Goal: Check status: Check status

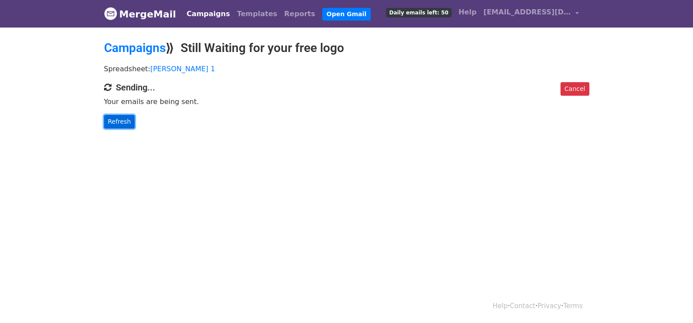
click at [122, 119] on link "Refresh" at bounding box center [119, 122] width 31 height 14
drag, startPoint x: 122, startPoint y: 119, endPoint x: 228, endPoint y: 162, distance: 114.1
click at [123, 119] on link "Refresh" at bounding box center [119, 122] width 31 height 14
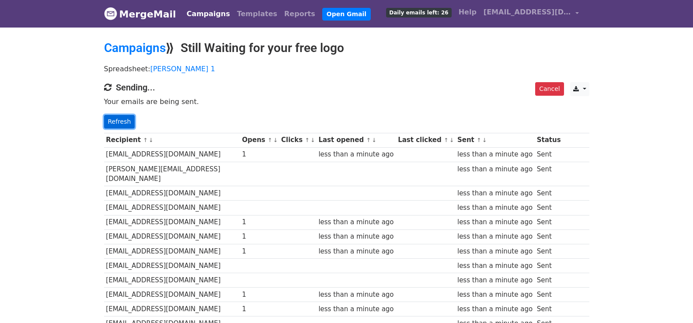
click at [121, 120] on link "Refresh" at bounding box center [119, 122] width 31 height 14
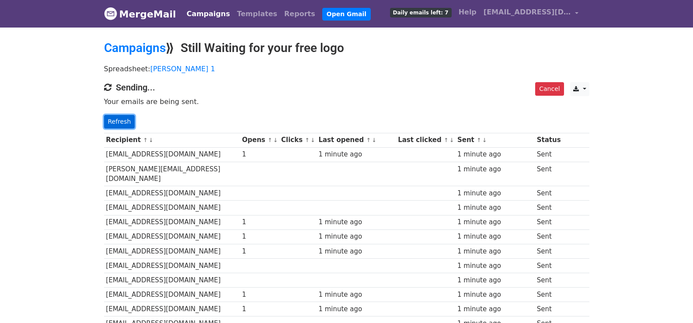
click at [130, 123] on link "Refresh" at bounding box center [119, 122] width 31 height 14
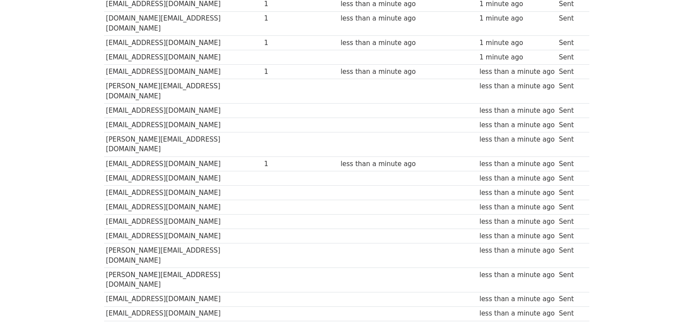
scroll to position [623, 0]
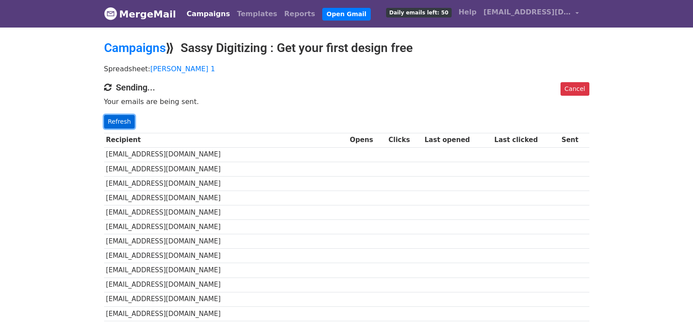
click at [126, 122] on link "Refresh" at bounding box center [119, 122] width 31 height 14
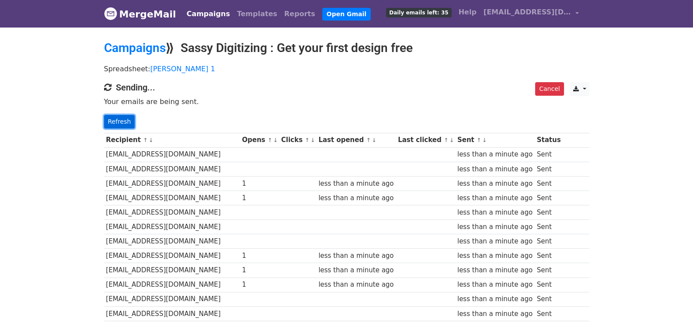
click at [123, 124] on link "Refresh" at bounding box center [119, 122] width 31 height 14
